Goal: Use online tool/utility: Utilize a website feature to perform a specific function

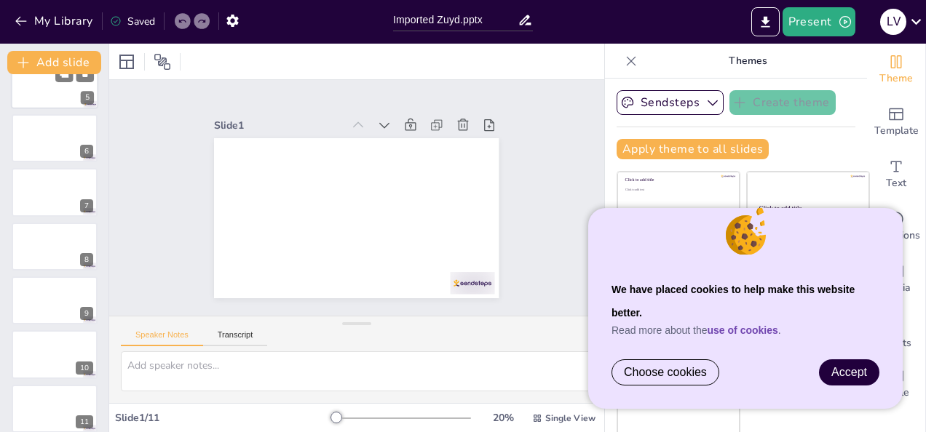
scroll to position [255, 0]
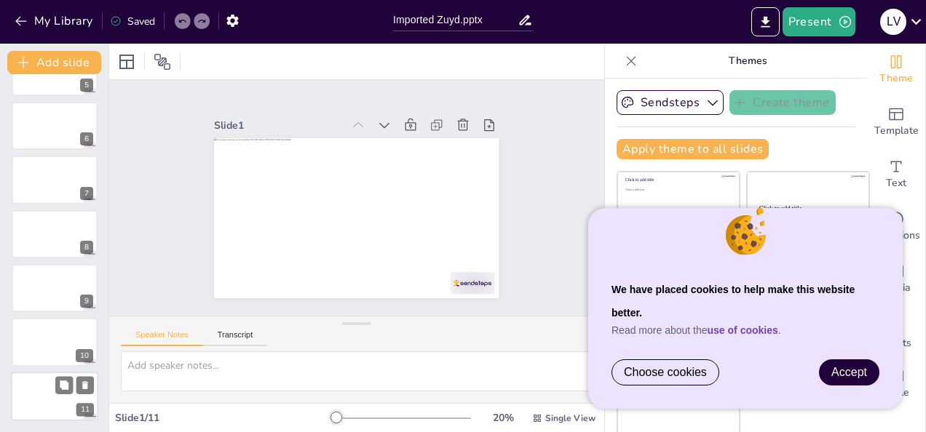
click at [53, 399] on div at bounding box center [54, 396] width 87 height 49
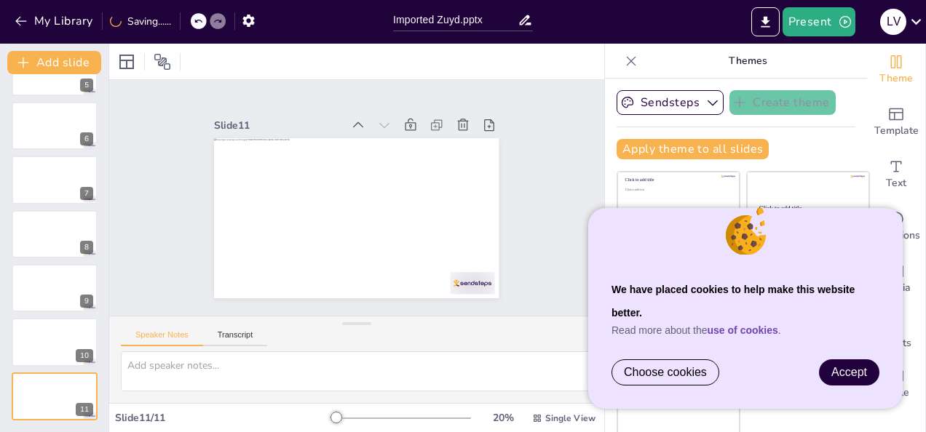
click at [854, 367] on span "Accept" at bounding box center [849, 372] width 36 height 12
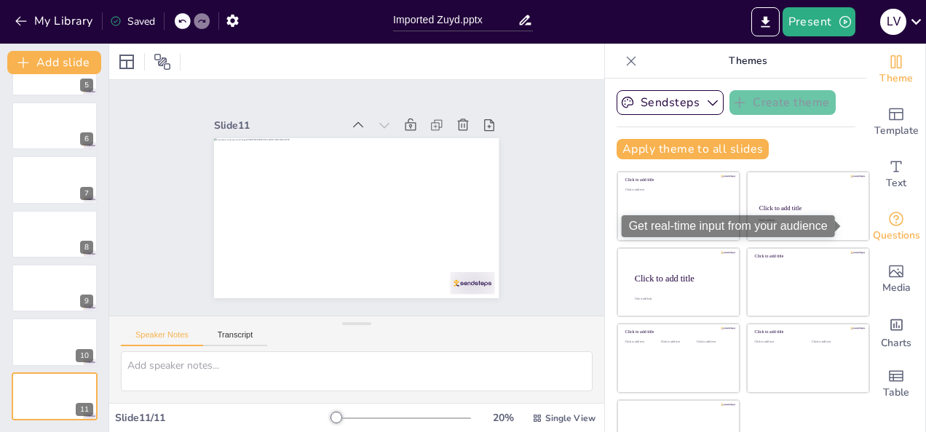
click at [887, 220] on icon "Get real-time input from your audience" at bounding box center [895, 218] width 17 height 17
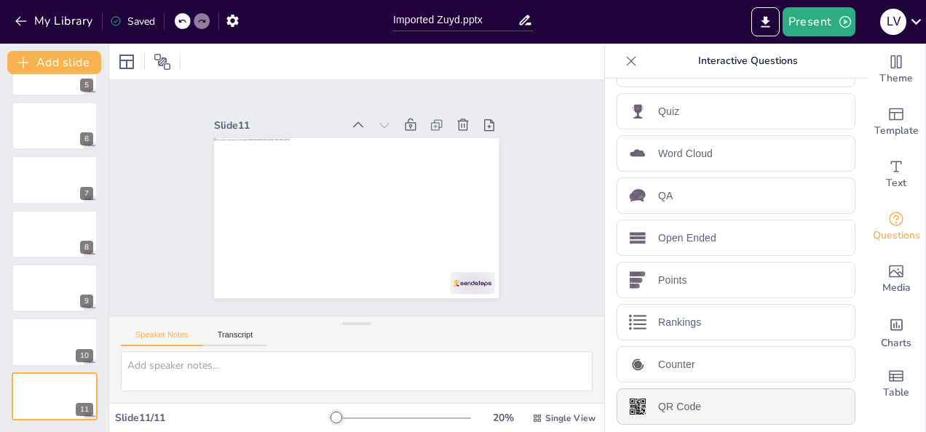
scroll to position [0, 0]
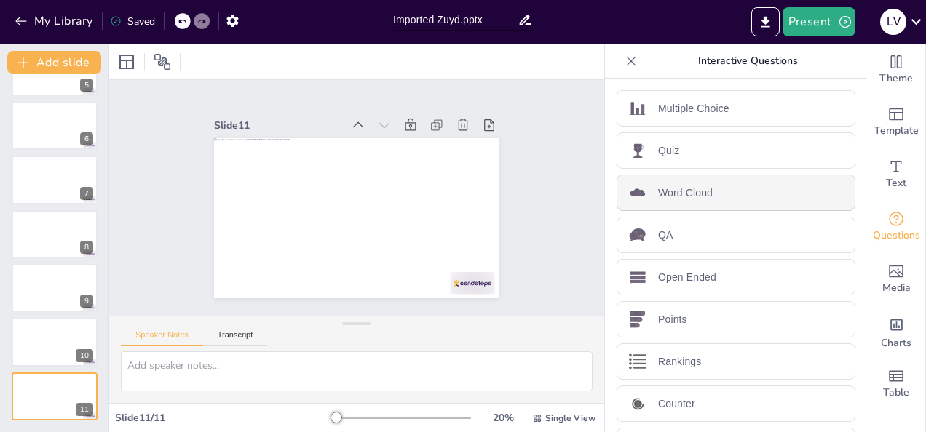
click at [673, 204] on div "Word Cloud" at bounding box center [735, 193] width 239 height 36
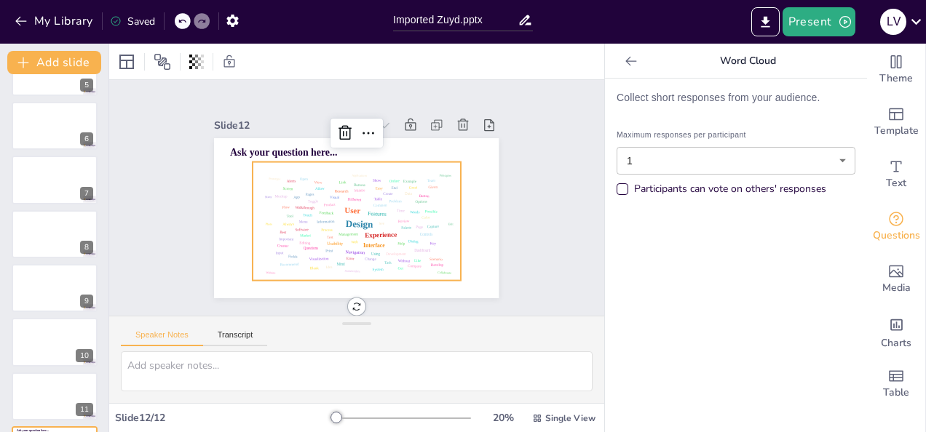
click at [685, 165] on body "We have placed cookies to help make this website better. Read more about the us…" at bounding box center [463, 216] width 926 height 432
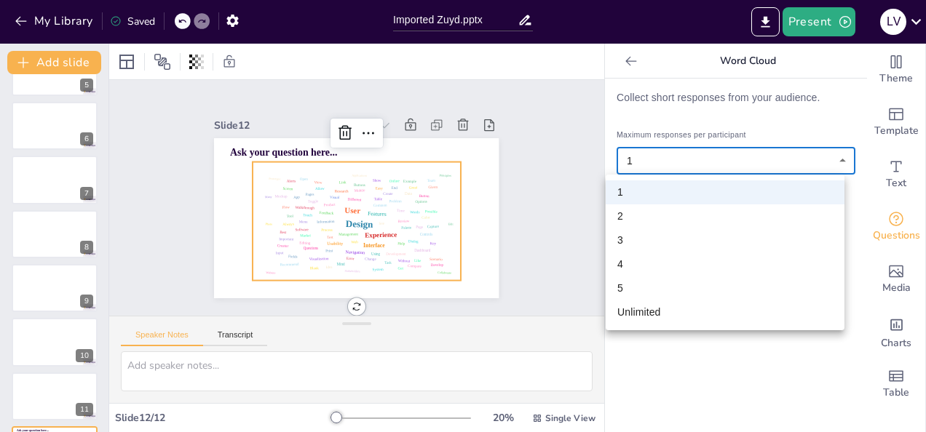
click at [683, 282] on li "5" at bounding box center [724, 289] width 239 height 24
type input "5"
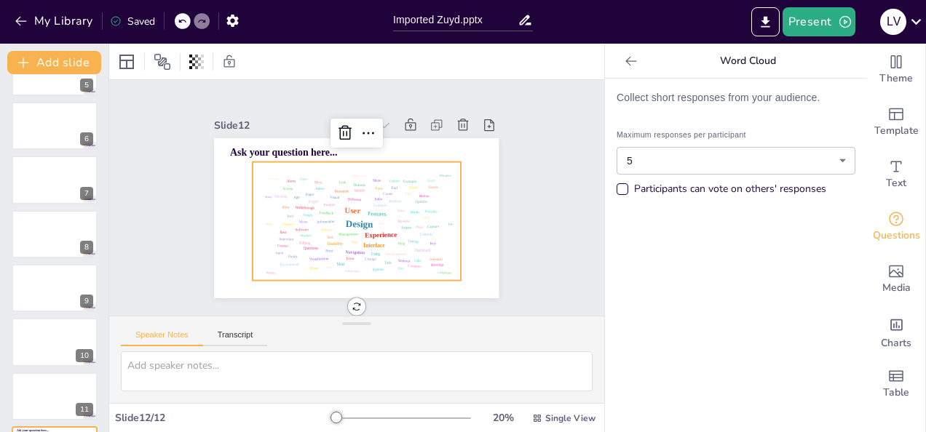
click at [708, 193] on div "Participants can vote on others' responses" at bounding box center [730, 189] width 192 height 15
click at [319, 144] on span "Ask your question here..." at bounding box center [316, 122] width 98 height 63
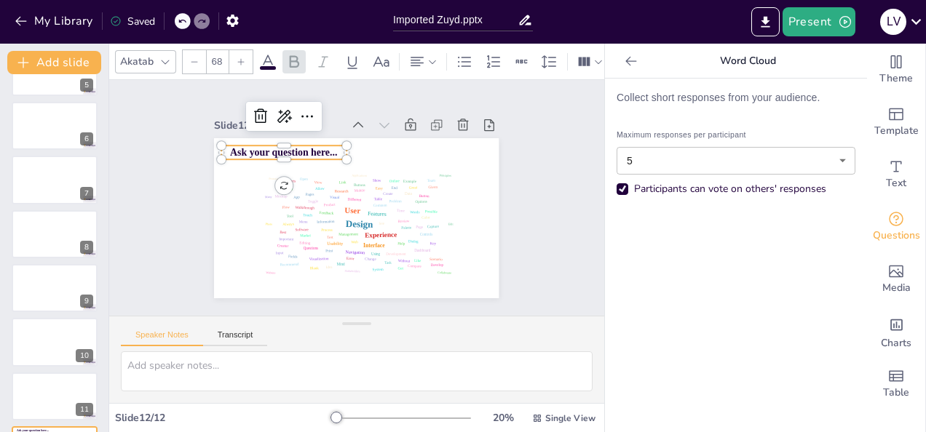
click at [319, 144] on span "Ask your question here..." at bounding box center [316, 122] width 98 height 63
drag, startPoint x: 329, startPoint y: 146, endPoint x: 212, endPoint y: 146, distance: 116.4
click at [240, 146] on p "Ask your question here..." at bounding box center [301, 132] width 123 height 52
click at [806, 317] on div "Collect short responses from your audience. Maximum responses per participant 5…" at bounding box center [736, 256] width 262 height 354
click at [247, 148] on span "Ask your question here..." at bounding box center [289, 145] width 108 height 23
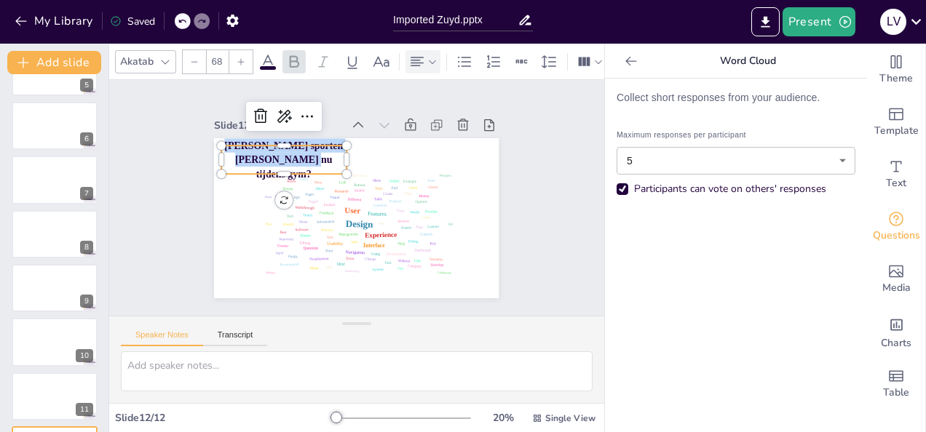
click at [431, 59] on icon at bounding box center [432, 62] width 10 height 10
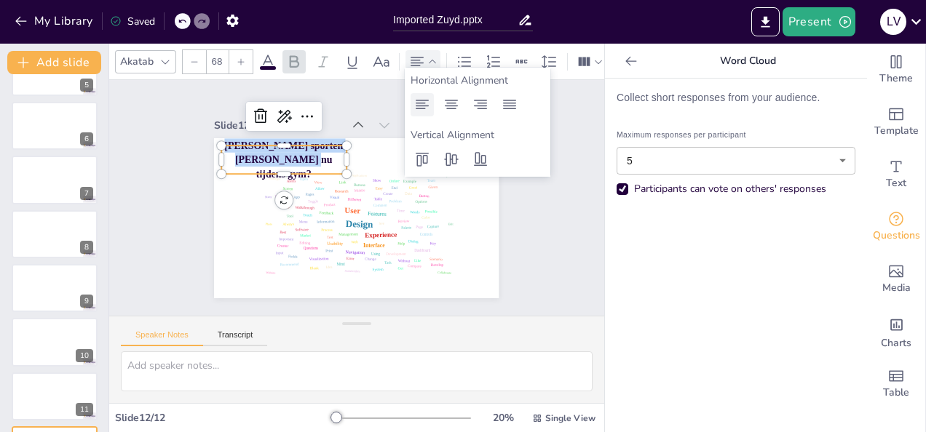
click at [425, 109] on icon at bounding box center [421, 104] width 17 height 17
click at [152, 54] on div "Akatab" at bounding box center [136, 62] width 39 height 20
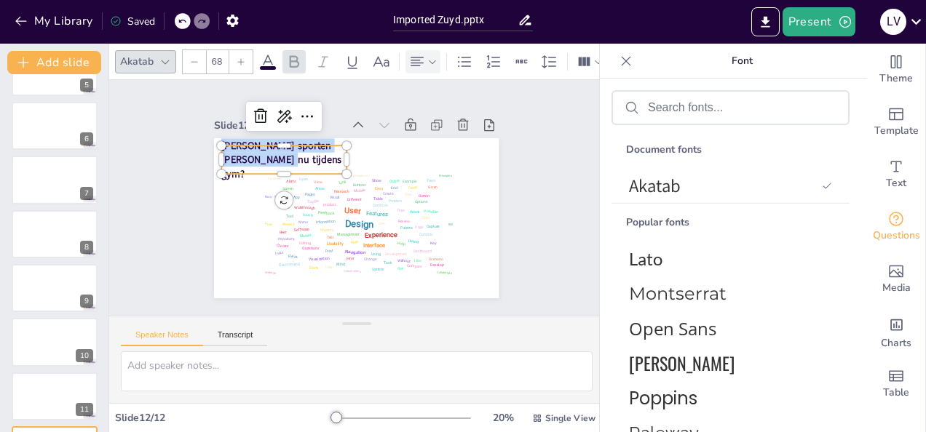
click at [167, 57] on icon at bounding box center [165, 62] width 12 height 12
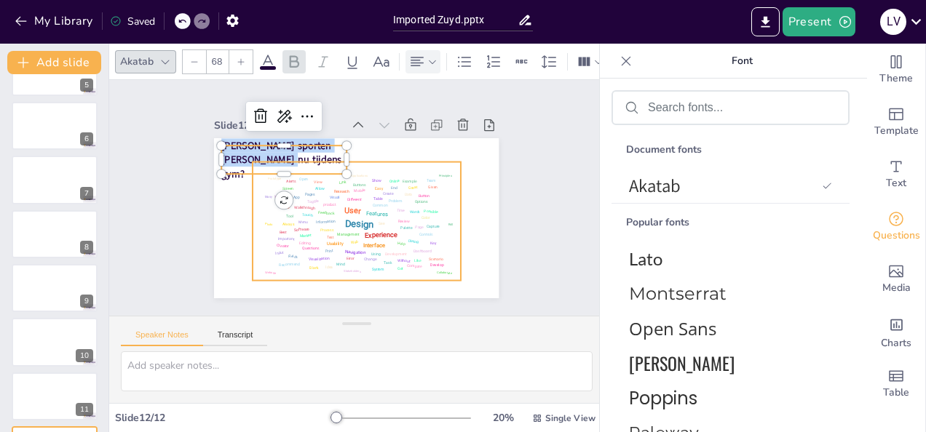
click at [257, 222] on div "Design User Experience Interface Features Navigation Usability Test Process Inf…" at bounding box center [349, 220] width 226 height 170
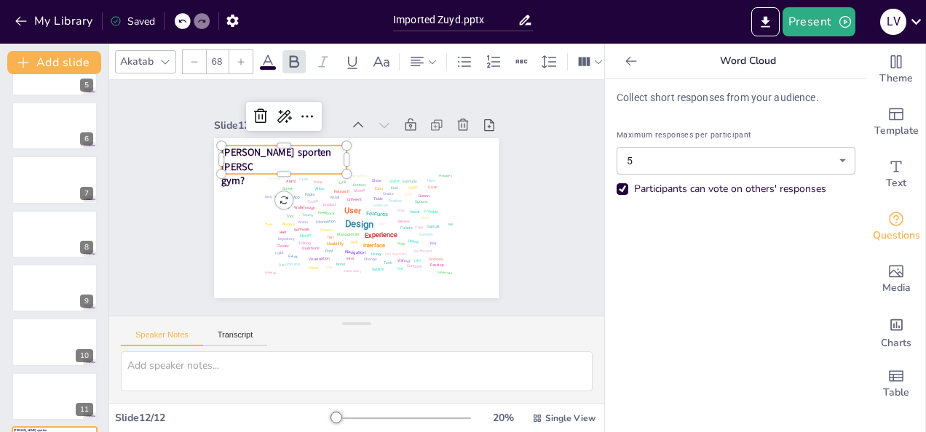
click at [237, 146] on span "[PERSON_NAME] sporten [PERSON_NAME] nu tijdens gym?" at bounding box center [298, 132] width 122 height 74
click at [163, 56] on icon at bounding box center [165, 62] width 12 height 12
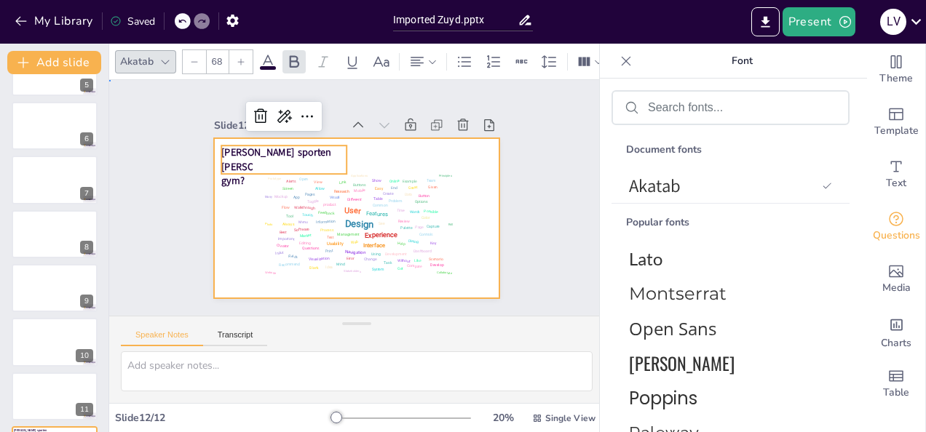
click at [474, 158] on div at bounding box center [350, 218] width 320 height 240
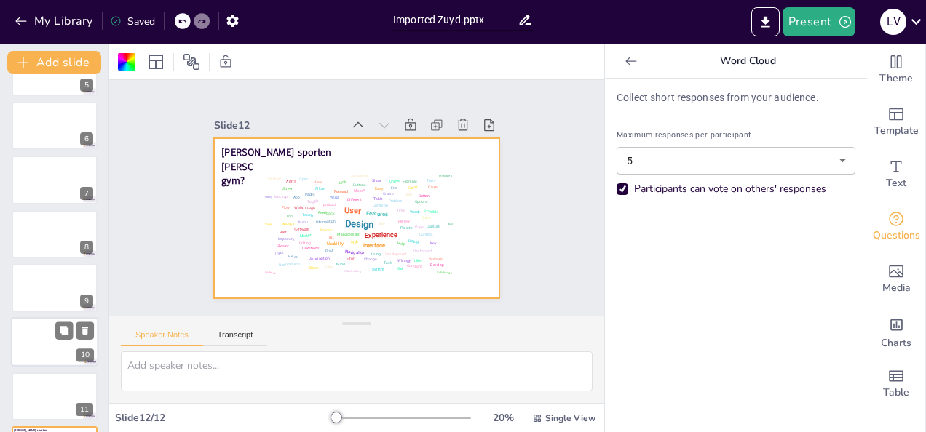
scroll to position [309, 0]
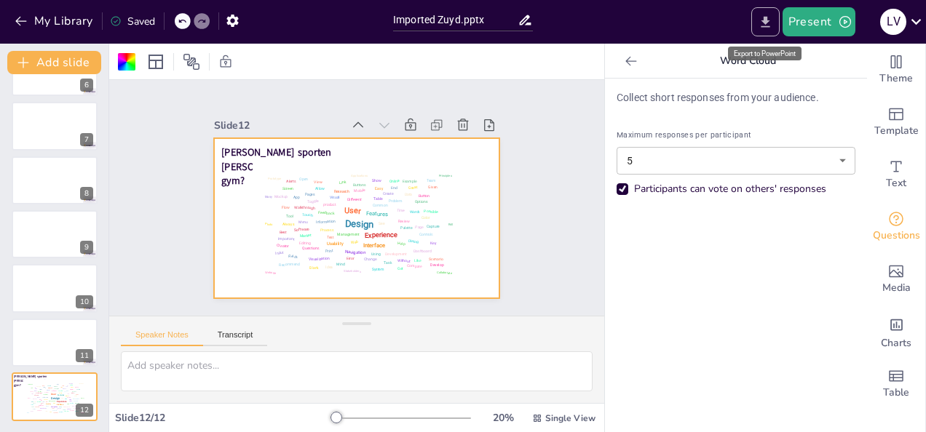
click at [777, 28] on button "Export to PowerPoint" at bounding box center [765, 21] width 28 height 29
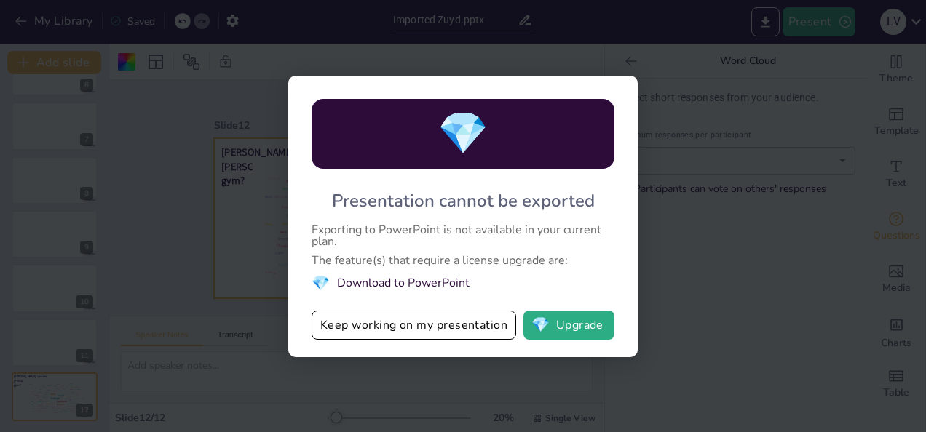
click at [681, 306] on div "💎 Presentation cannot be exported Exporting to PowerPoint is not available in y…" at bounding box center [463, 216] width 926 height 432
click at [442, 384] on div "💎 Presentation cannot be exported Exporting to PowerPoint is not available in y…" at bounding box center [463, 216] width 926 height 432
